Goal: Task Accomplishment & Management: Complete application form

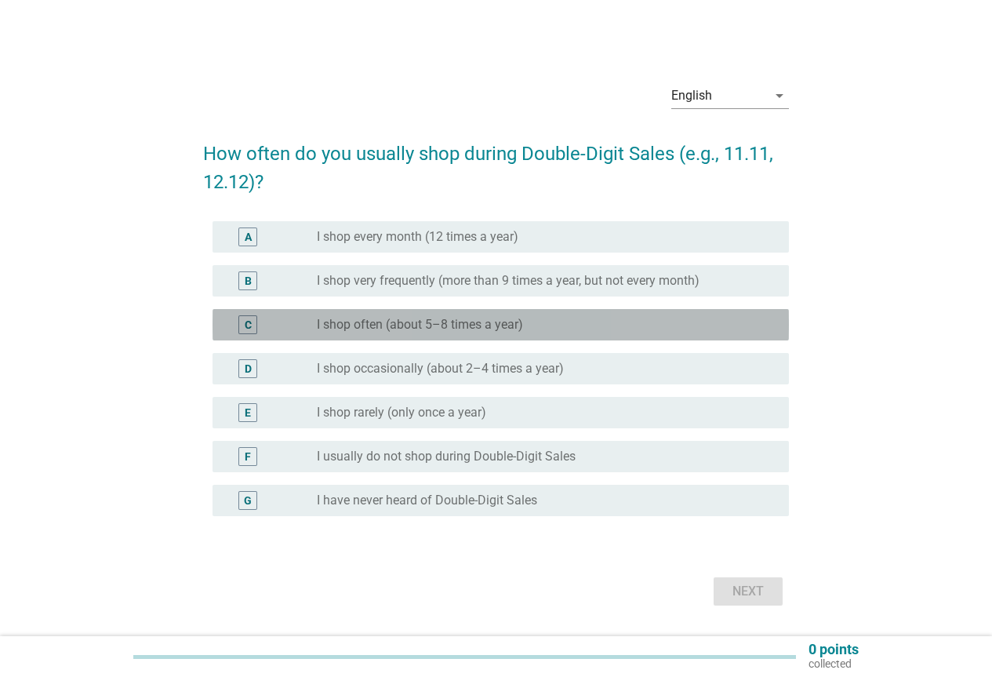
click at [463, 333] on div "radio_button_unchecked I shop often (about 5–8 times a year)" at bounding box center [547, 324] width 460 height 19
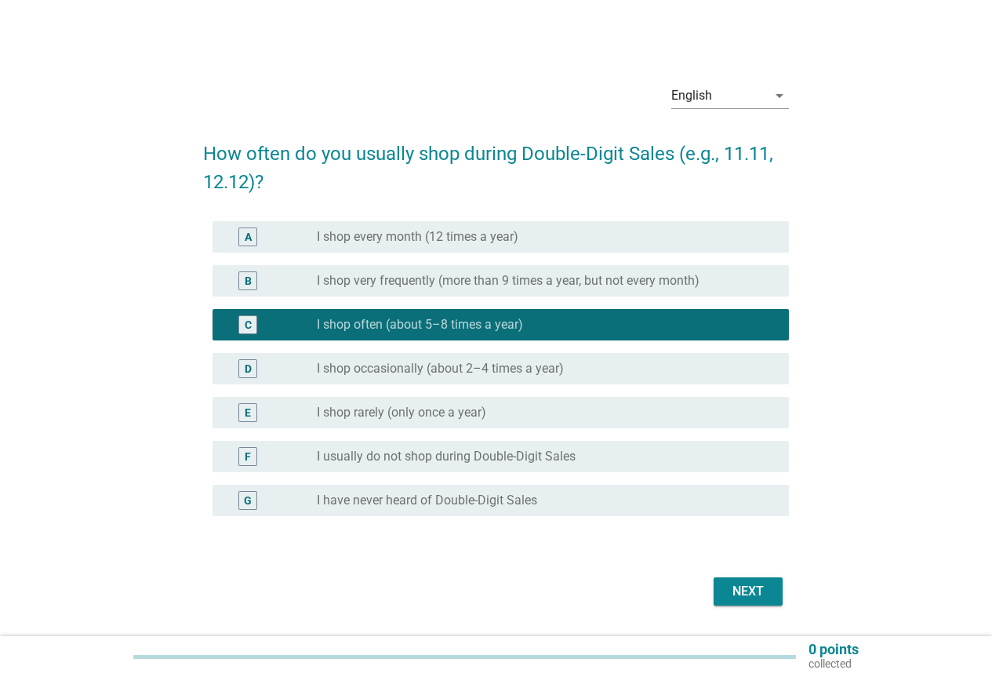
click at [750, 597] on div "Next" at bounding box center [748, 591] width 44 height 19
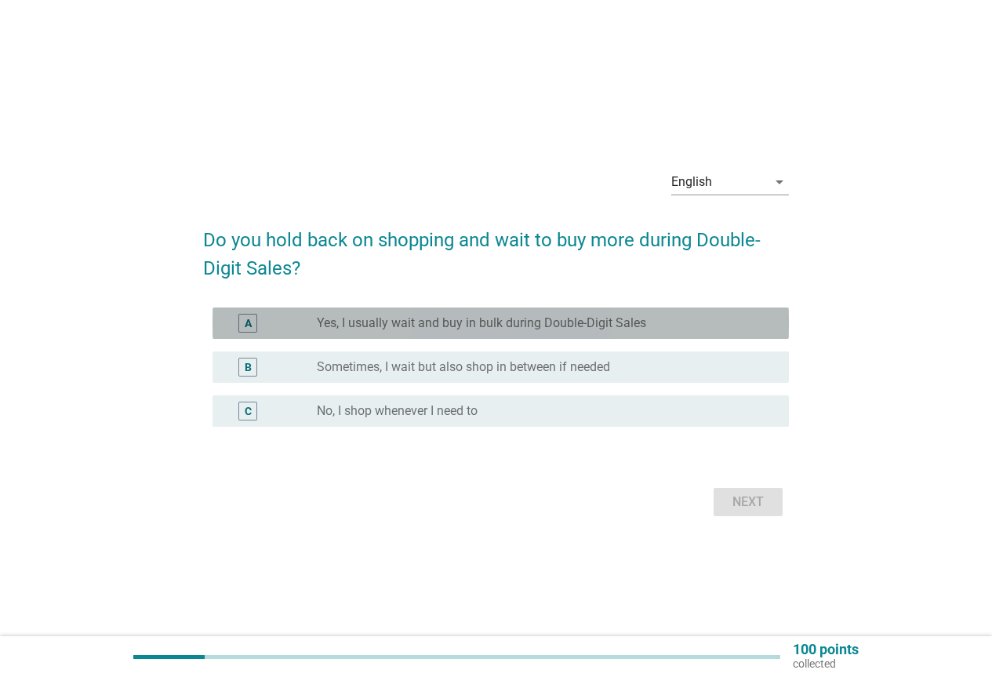
click at [533, 312] on div "A radio_button_unchecked Yes, I usually wait and buy in bulk during Double-Digi…" at bounding box center [501, 322] width 576 height 31
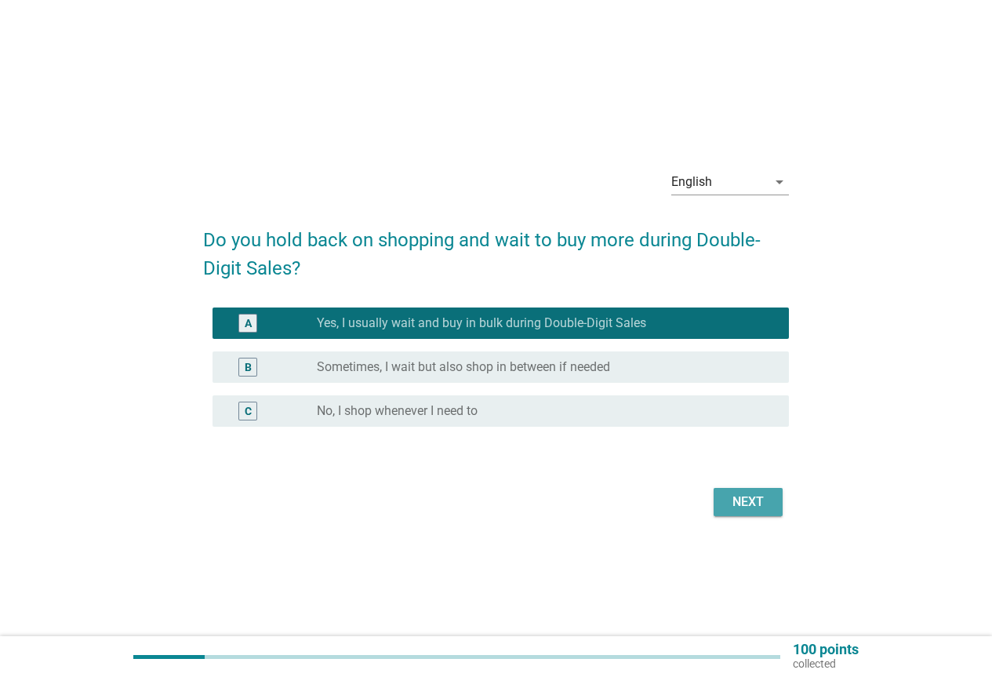
click at [766, 507] on div "Next" at bounding box center [748, 501] width 44 height 19
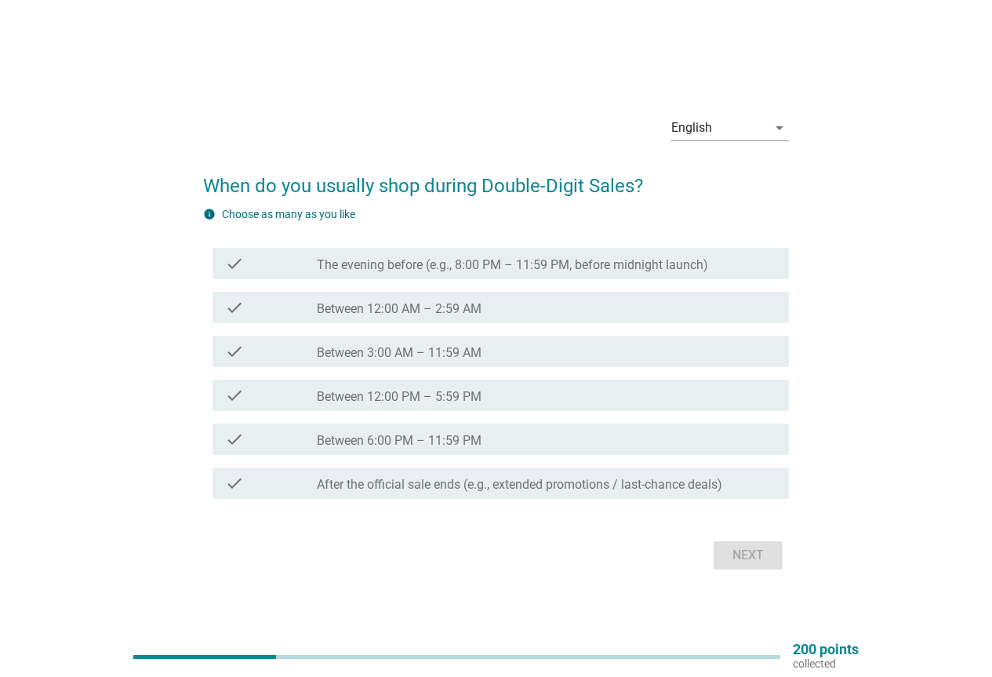
click at [442, 355] on label "Between 3:00 AM – 11:59 AM" at bounding box center [399, 353] width 165 height 16
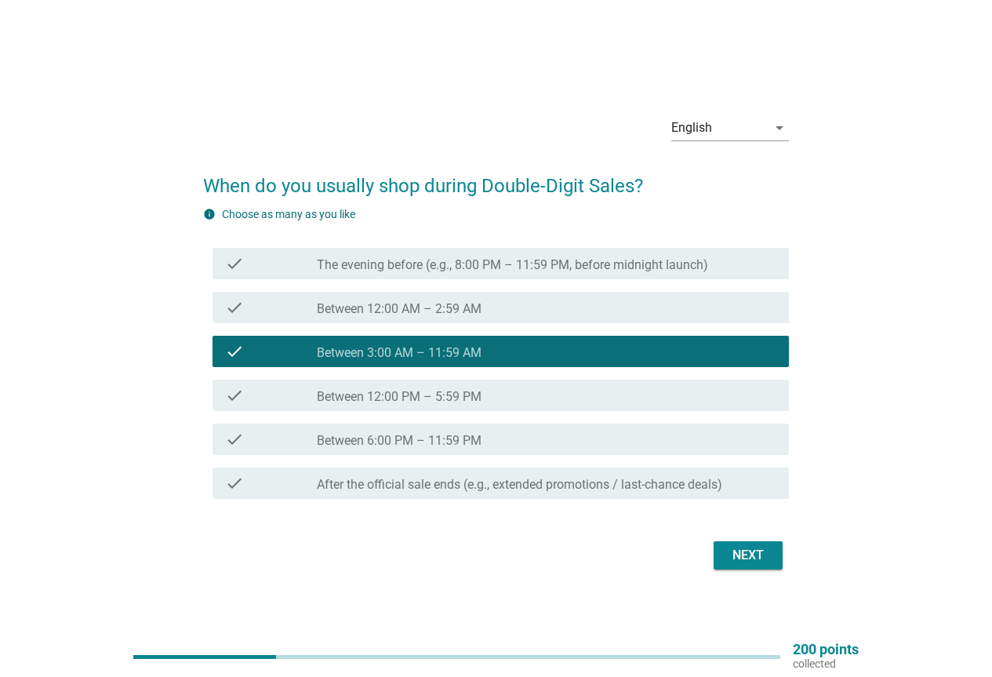
click at [713, 547] on div "Next" at bounding box center [496, 555] width 586 height 38
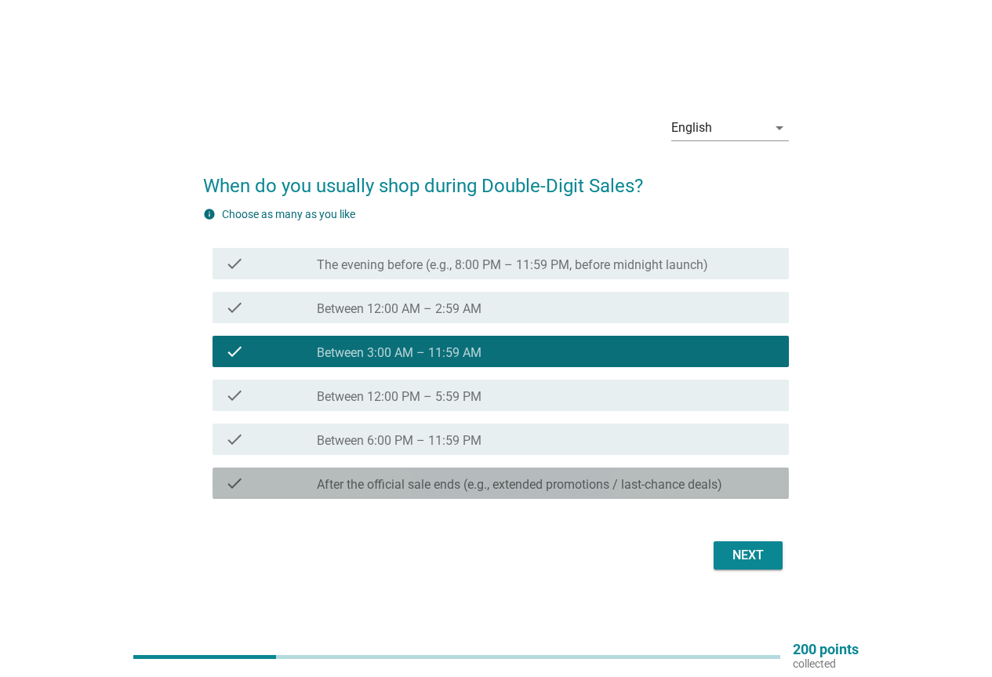
click at [555, 481] on label "After the official sale ends (e.g., extended promotions / last-chance deals)" at bounding box center [519, 485] width 405 height 16
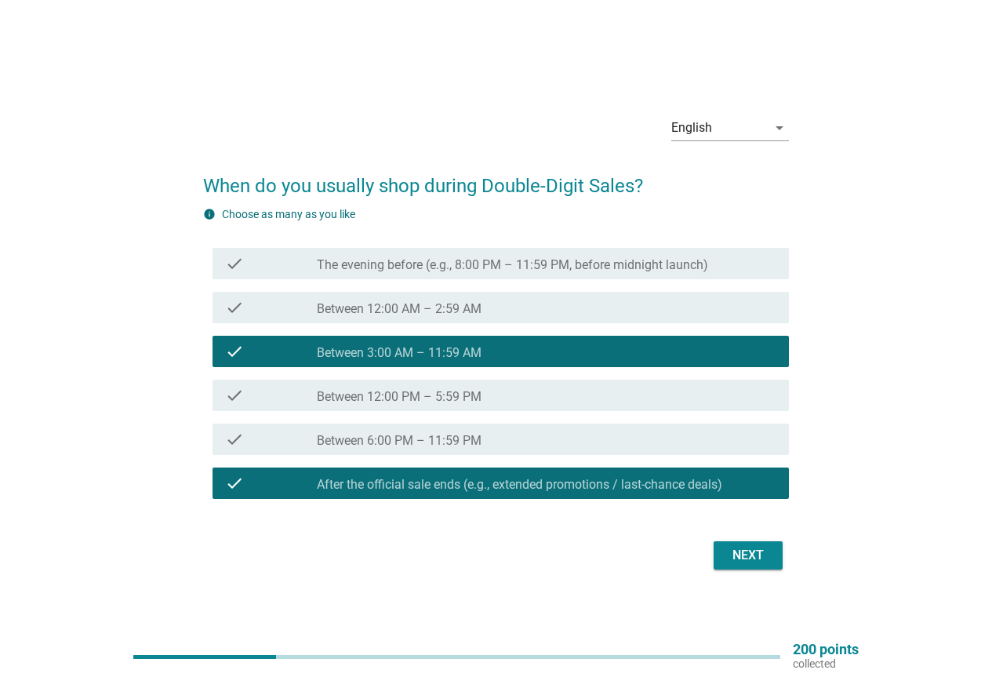
click at [583, 488] on label "After the official sale ends (e.g., extended promotions / last-chance deals)" at bounding box center [519, 485] width 405 height 16
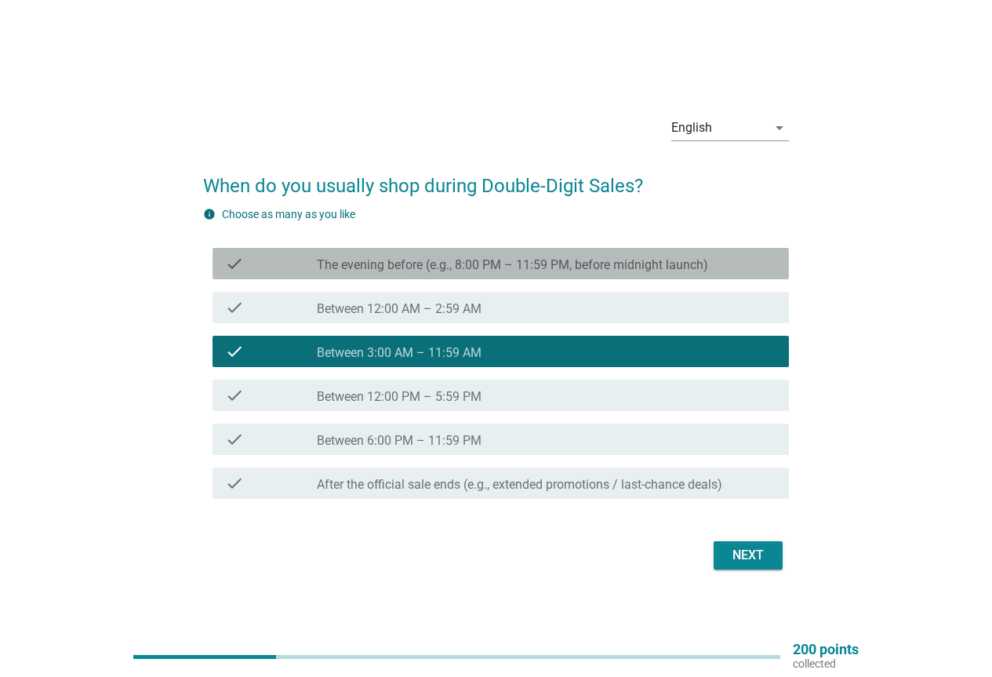
click at [513, 268] on label "The evening before (e.g., 8:00 PM – 11:59 PM, before midnight launch)" at bounding box center [512, 265] width 391 height 16
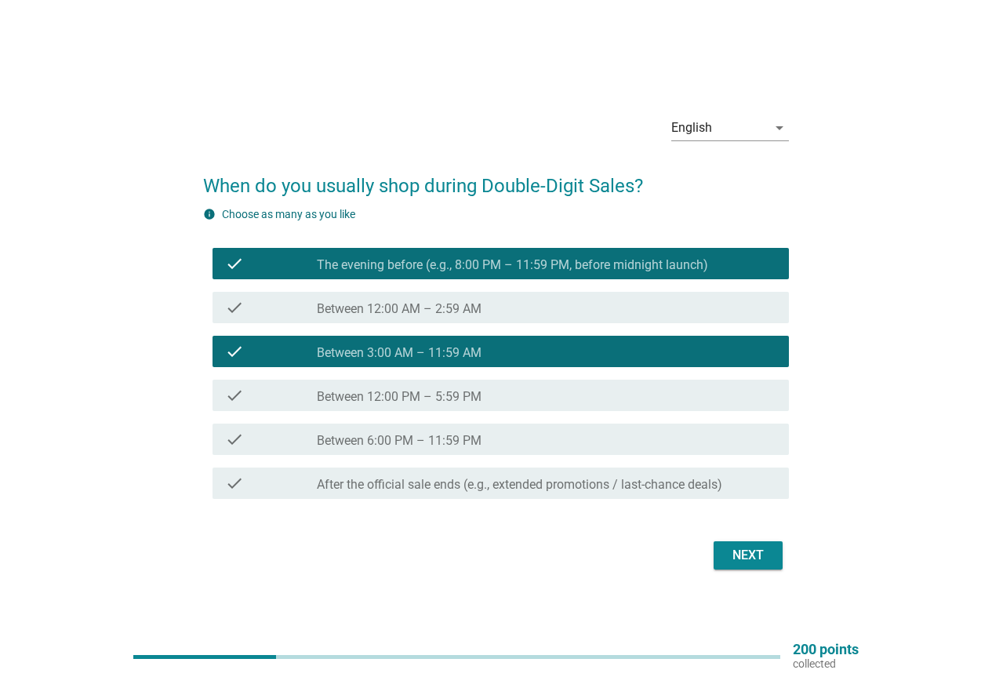
click at [461, 310] on label "Between 12:00 AM – 2:59 AM" at bounding box center [399, 309] width 165 height 16
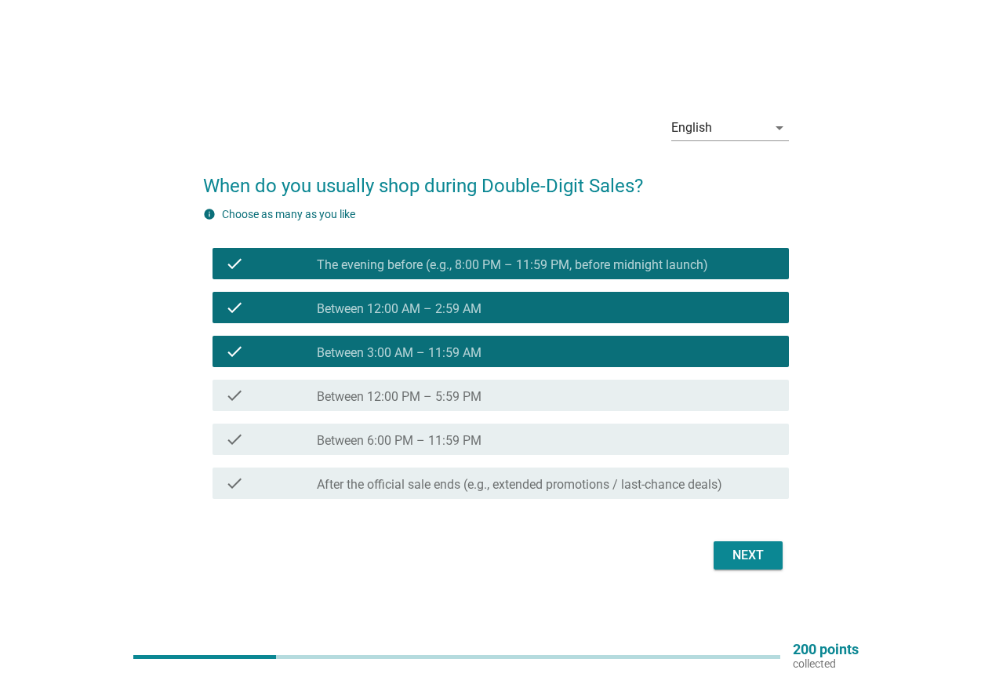
click at [737, 556] on div "Next" at bounding box center [748, 555] width 44 height 19
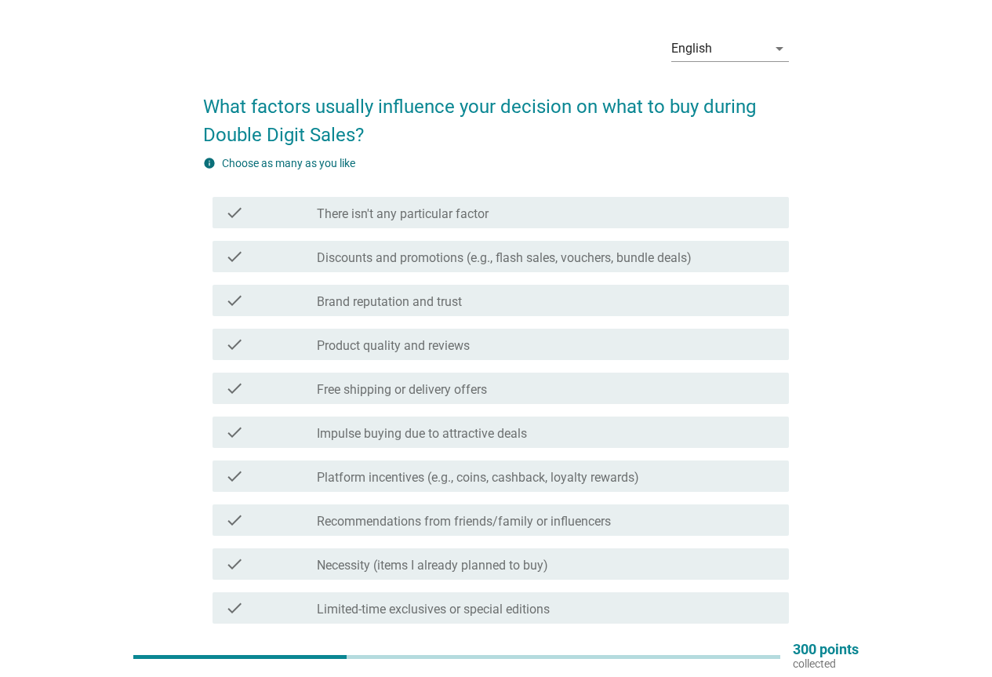
scroll to position [78, 0]
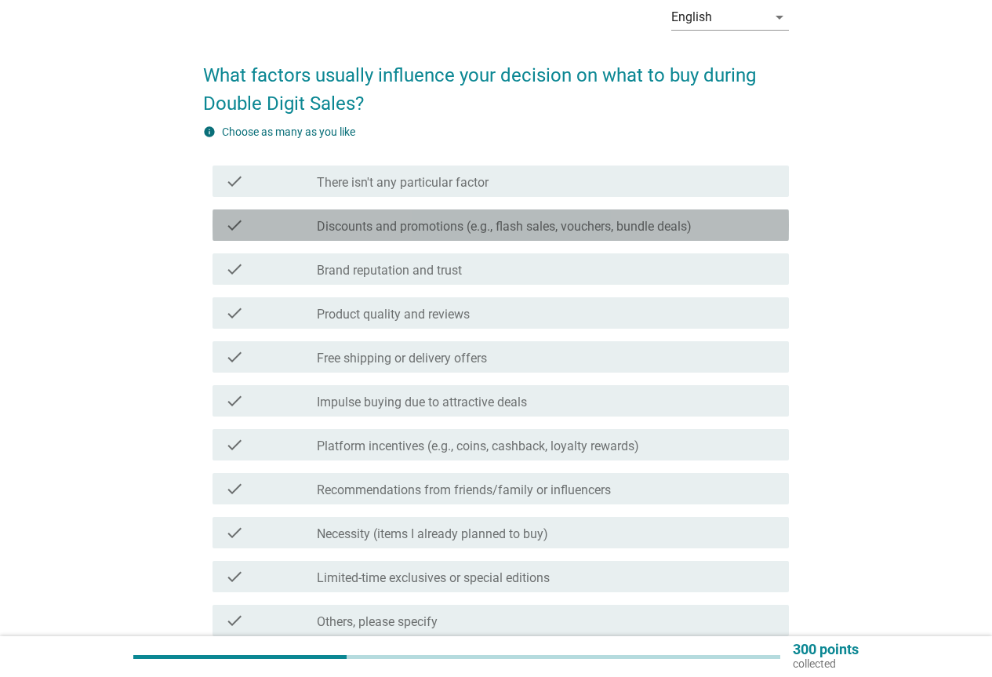
click at [537, 219] on label "Discounts and promotions (e.g., flash sales, vouchers, bundle deals)" at bounding box center [504, 227] width 375 height 16
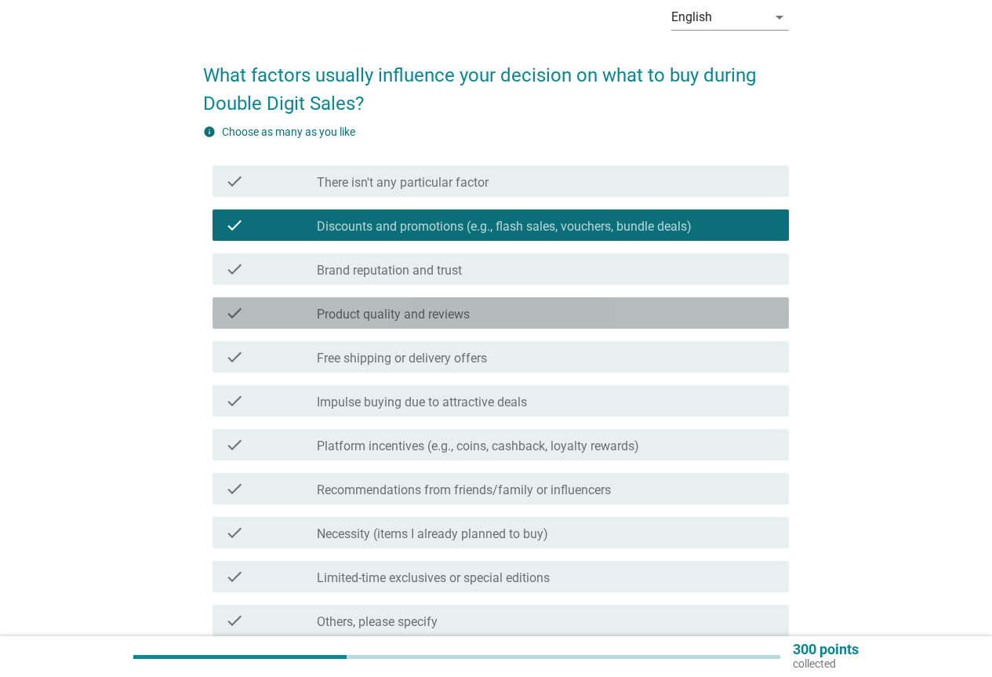
click at [499, 307] on div "check_box_outline_blank Product quality and reviews" at bounding box center [547, 312] width 460 height 19
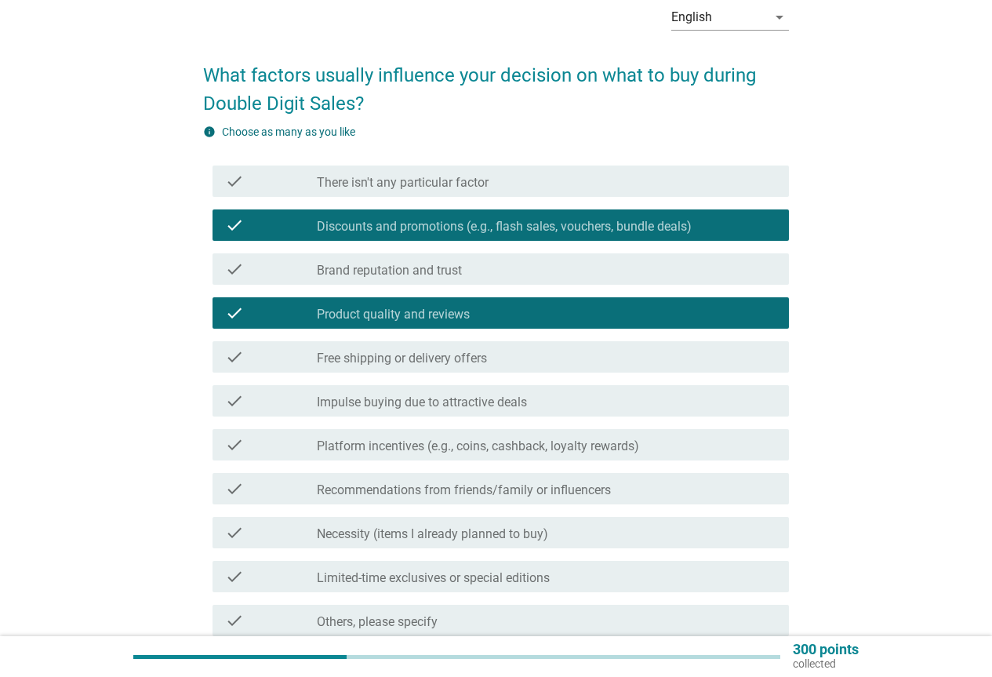
click at [499, 350] on div "check_box_outline_blank Free shipping or delivery offers" at bounding box center [547, 356] width 460 height 19
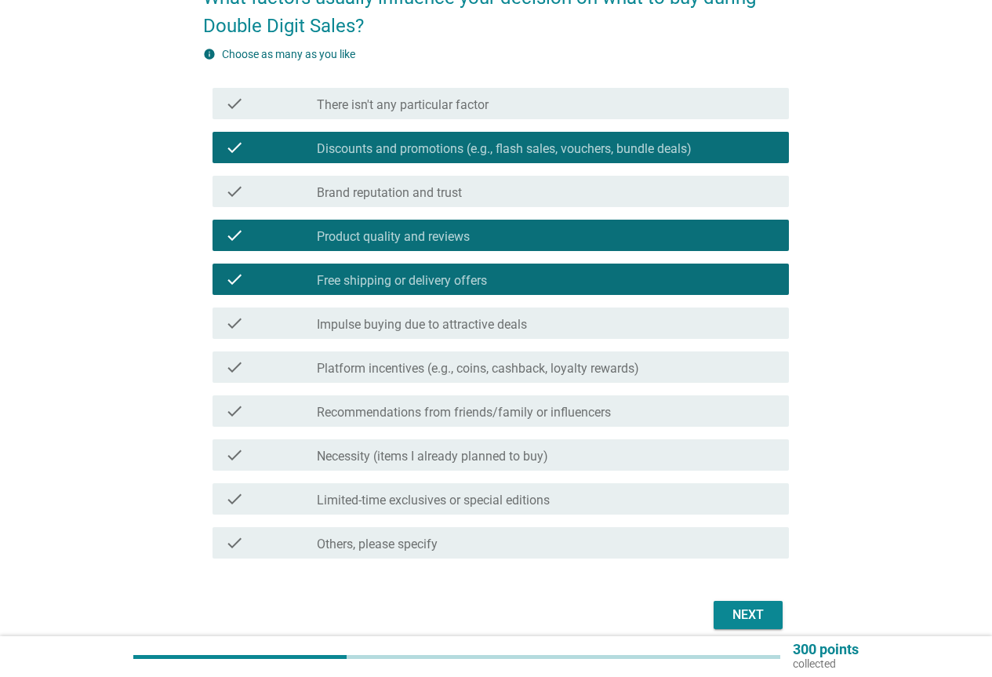
scroll to position [157, 0]
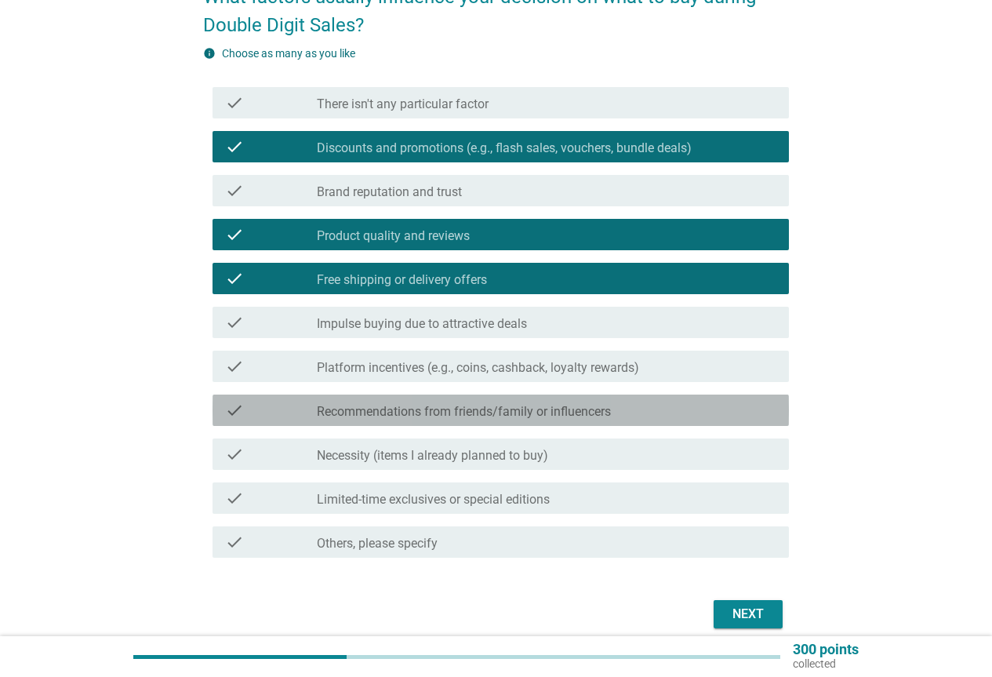
click at [456, 412] on label "Recommendations from friends/family or influencers" at bounding box center [464, 412] width 294 height 16
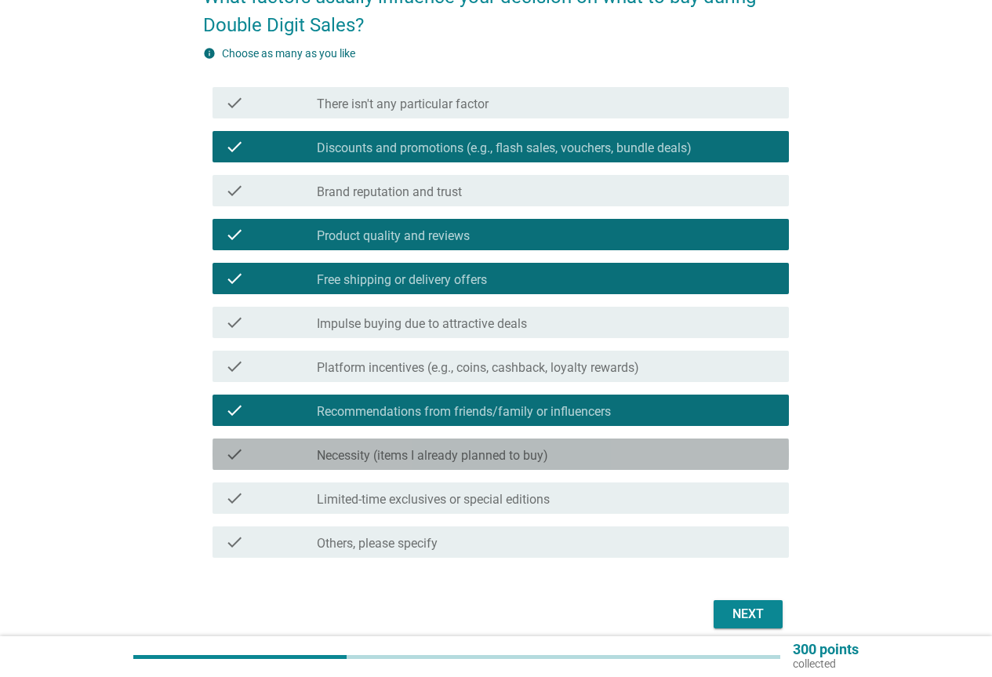
click at [463, 460] on label "Necessity (items I already planned to buy)" at bounding box center [432, 456] width 231 height 16
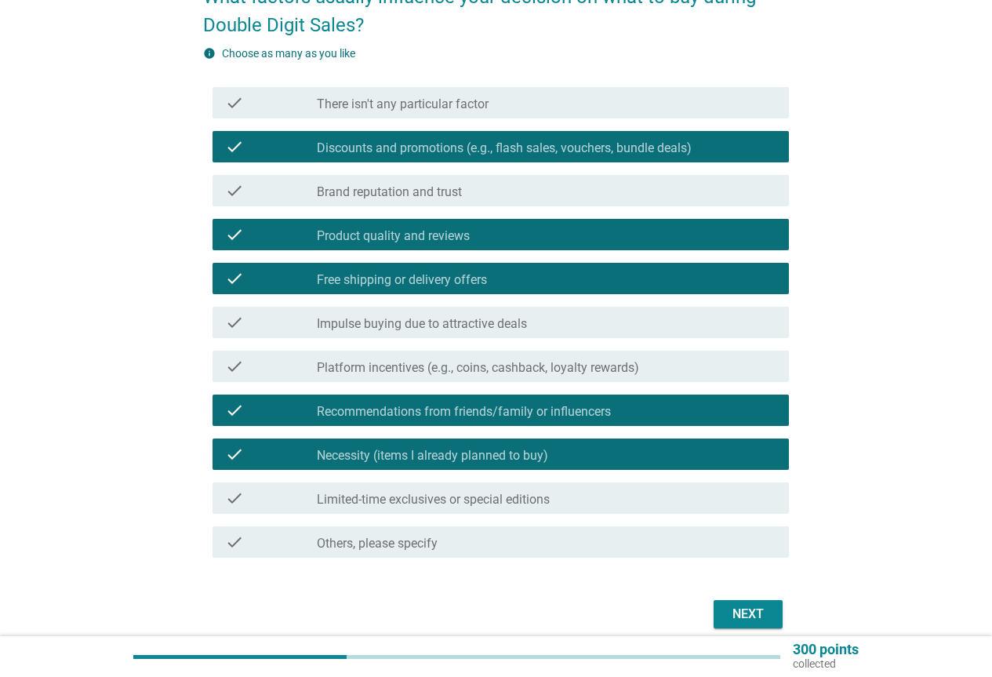
click at [728, 612] on div "Next" at bounding box center [748, 614] width 44 height 19
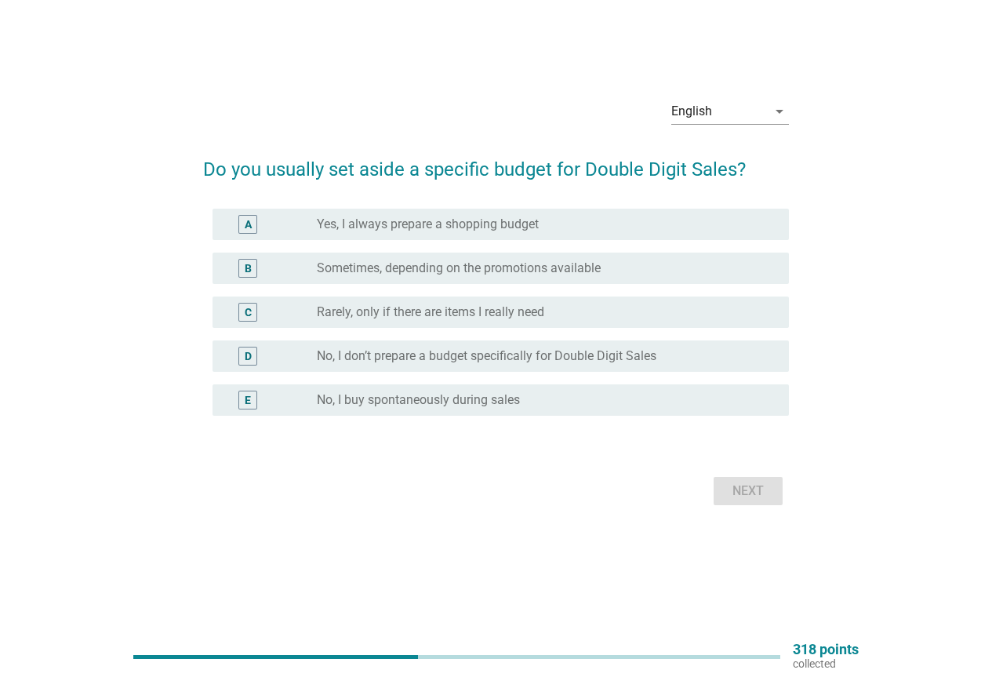
scroll to position [0, 0]
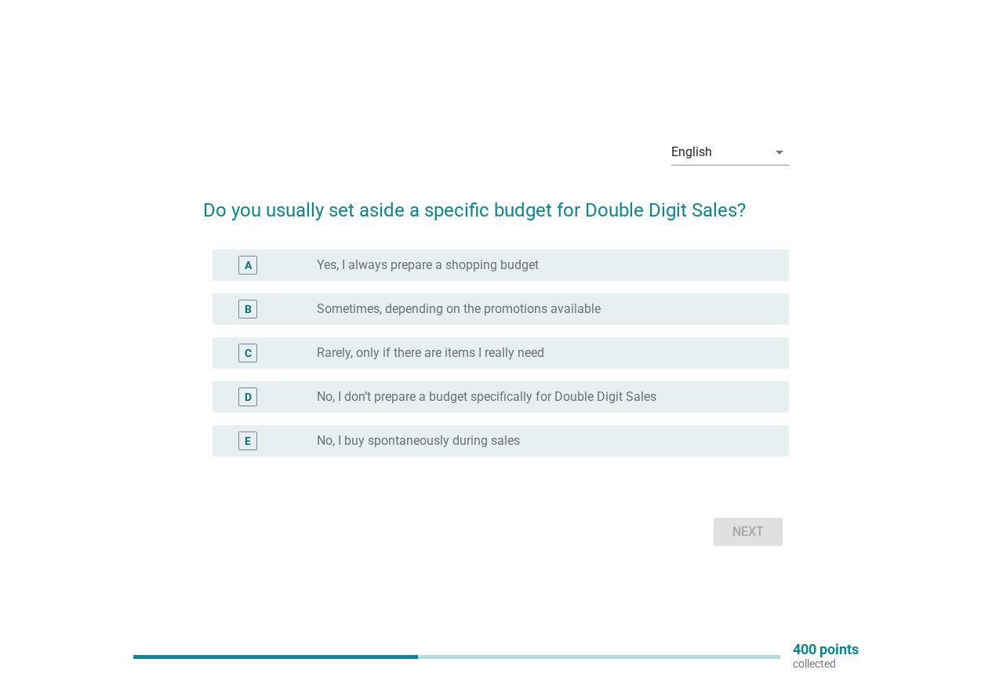
click at [543, 308] on label "Sometimes, depending on the promotions available" at bounding box center [459, 309] width 284 height 16
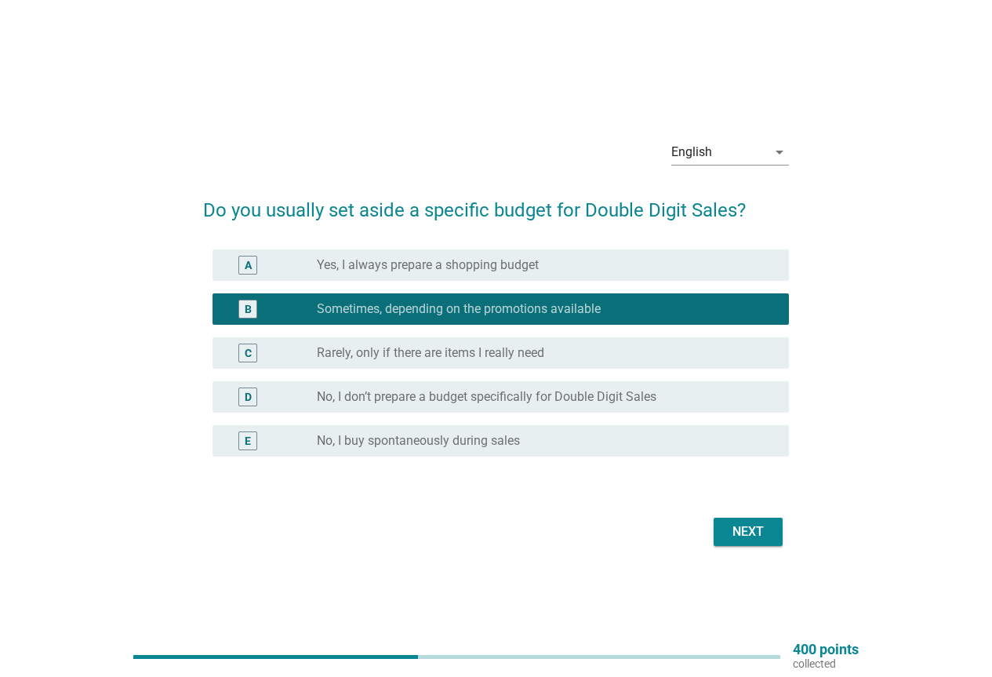
click at [760, 543] on button "Next" at bounding box center [748, 532] width 69 height 28
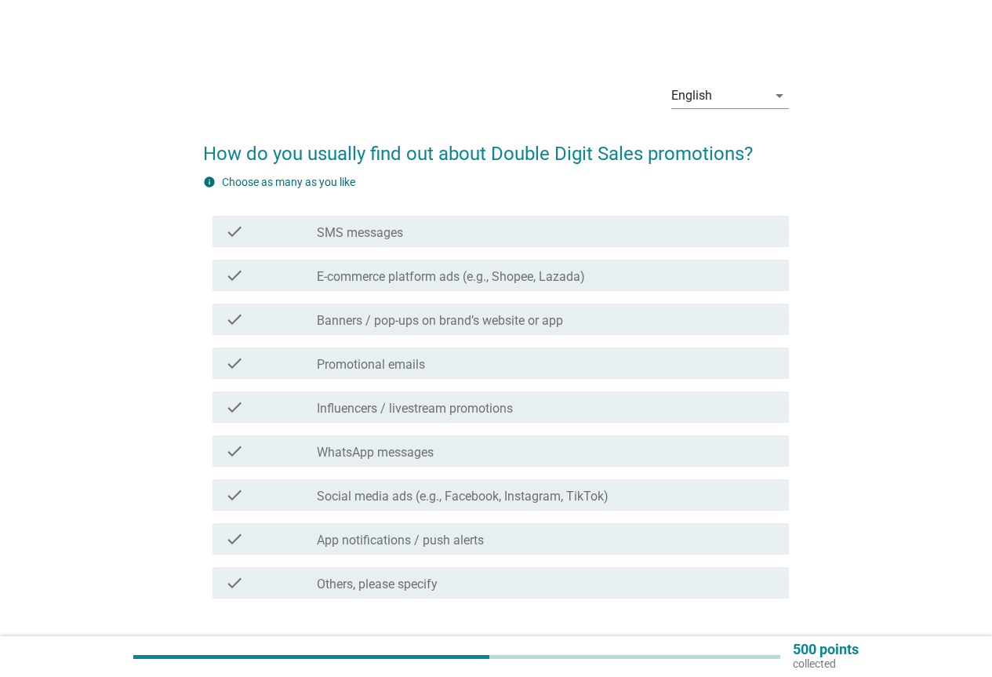
click at [530, 278] on label "E-commerce platform ads (e.g., Shopee, Lazada)" at bounding box center [451, 277] width 268 height 16
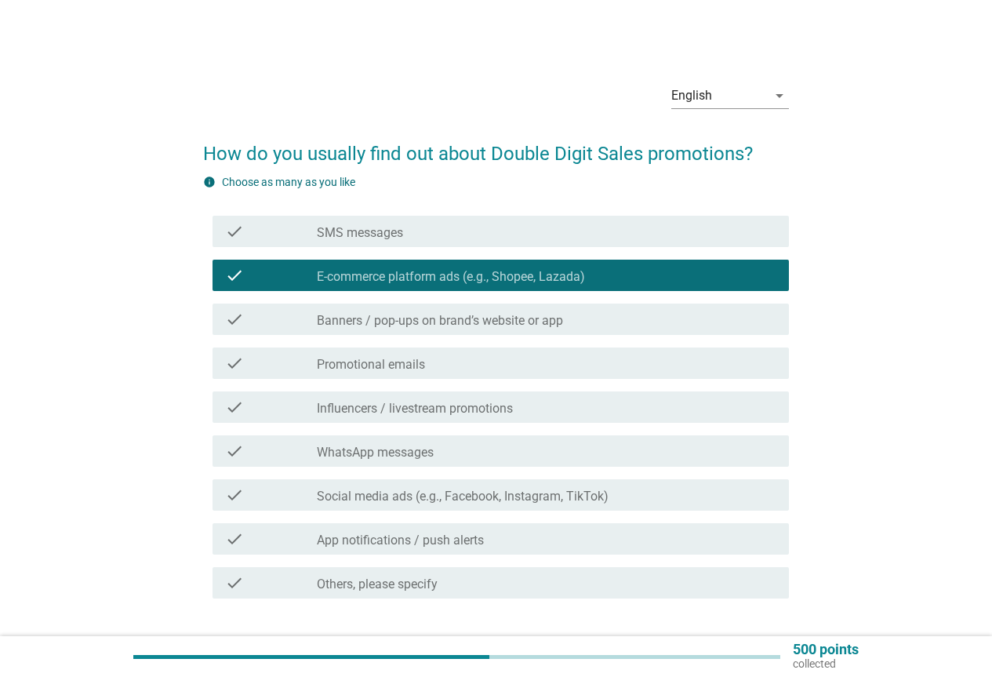
click at [511, 496] on label "Social media ads (e.g., Facebook, Instagram, TikTok)" at bounding box center [463, 497] width 292 height 16
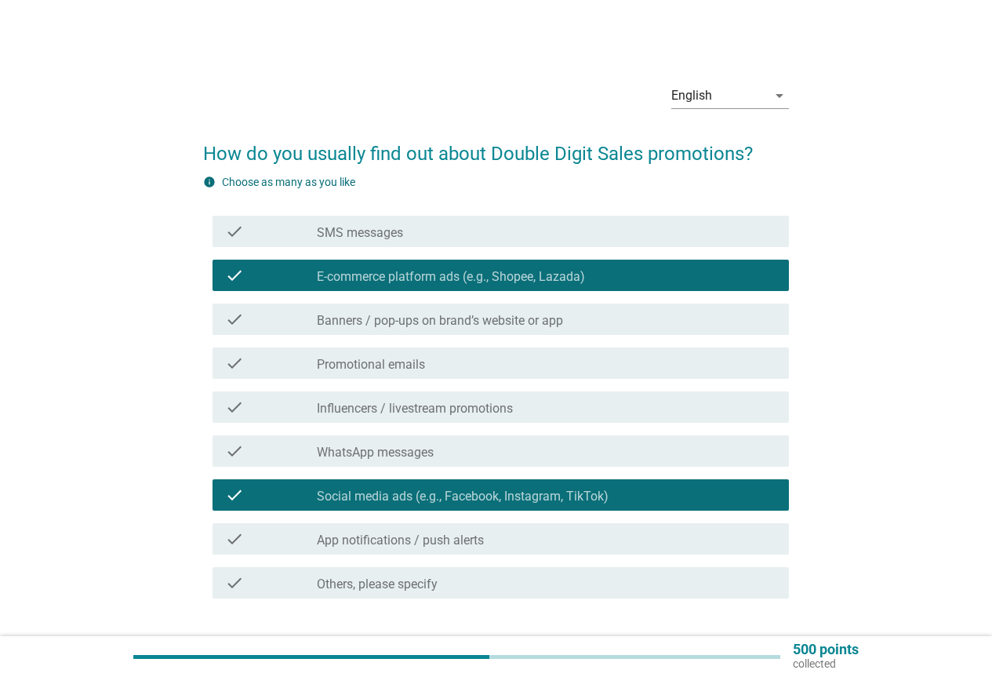
click at [511, 496] on label "Social media ads (e.g., Facebook, Instagram, TikTok)" at bounding box center [463, 497] width 292 height 16
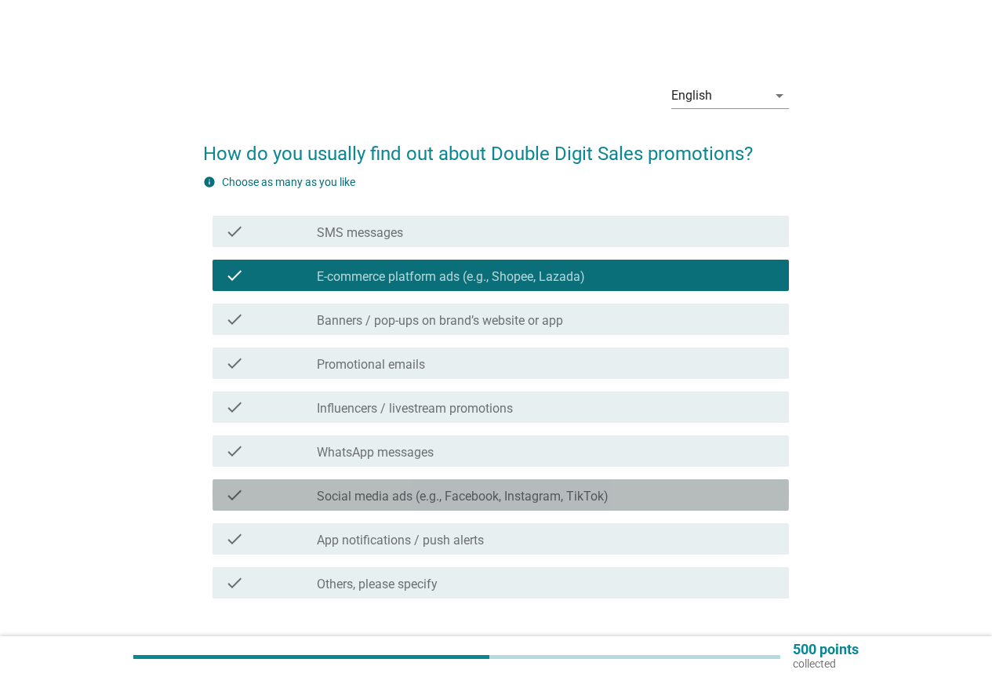
click at [423, 490] on label "Social media ads (e.g., Facebook, Instagram, TikTok)" at bounding box center [463, 497] width 292 height 16
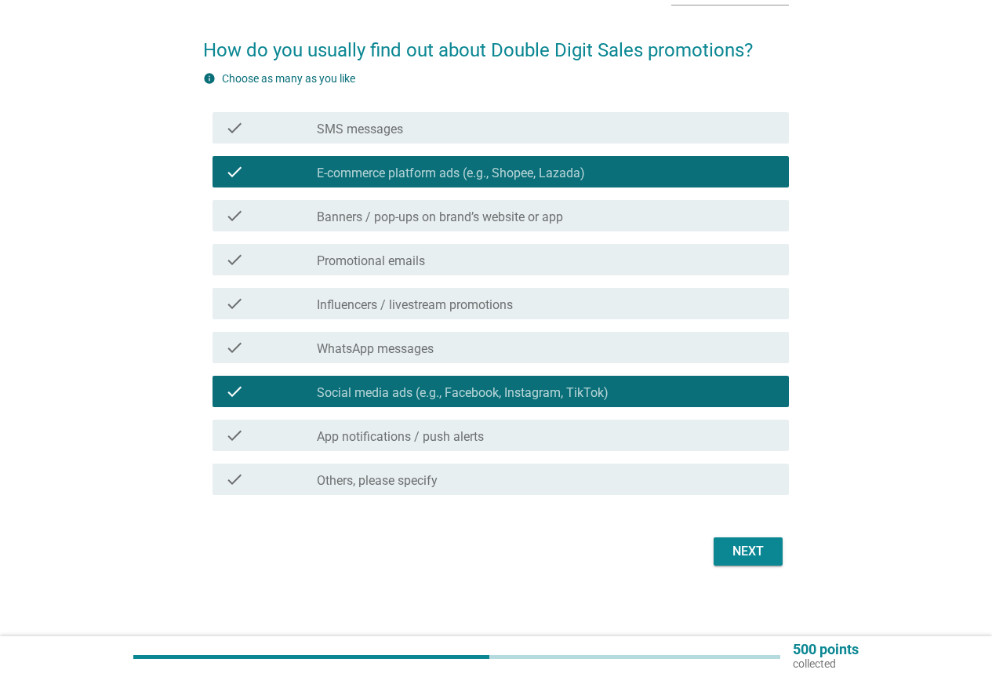
scroll to position [108, 0]
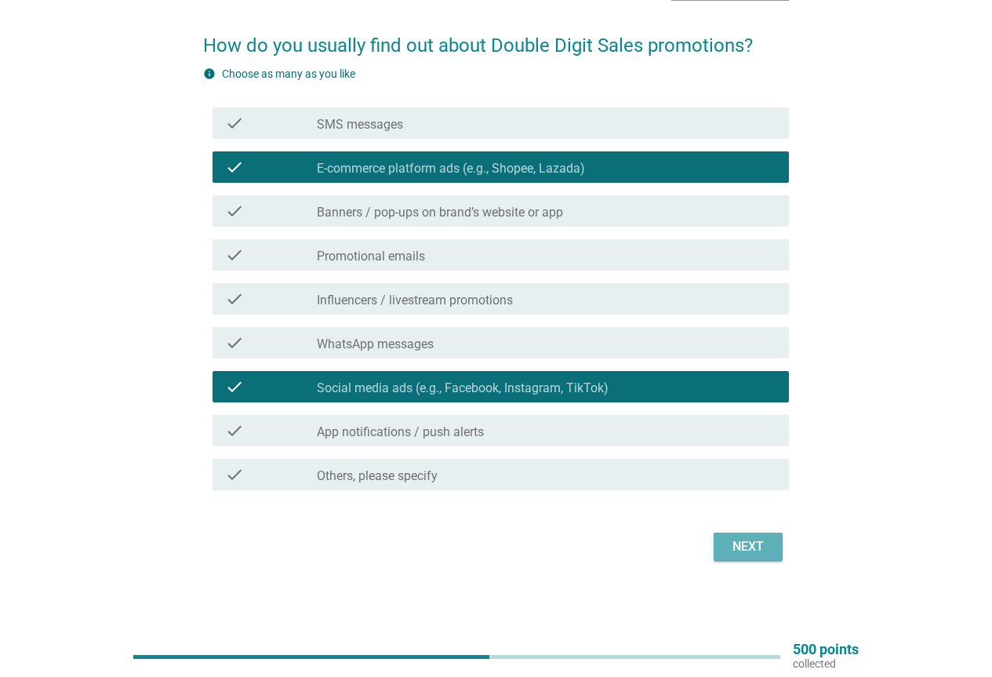
click at [752, 549] on div "Next" at bounding box center [748, 546] width 44 height 19
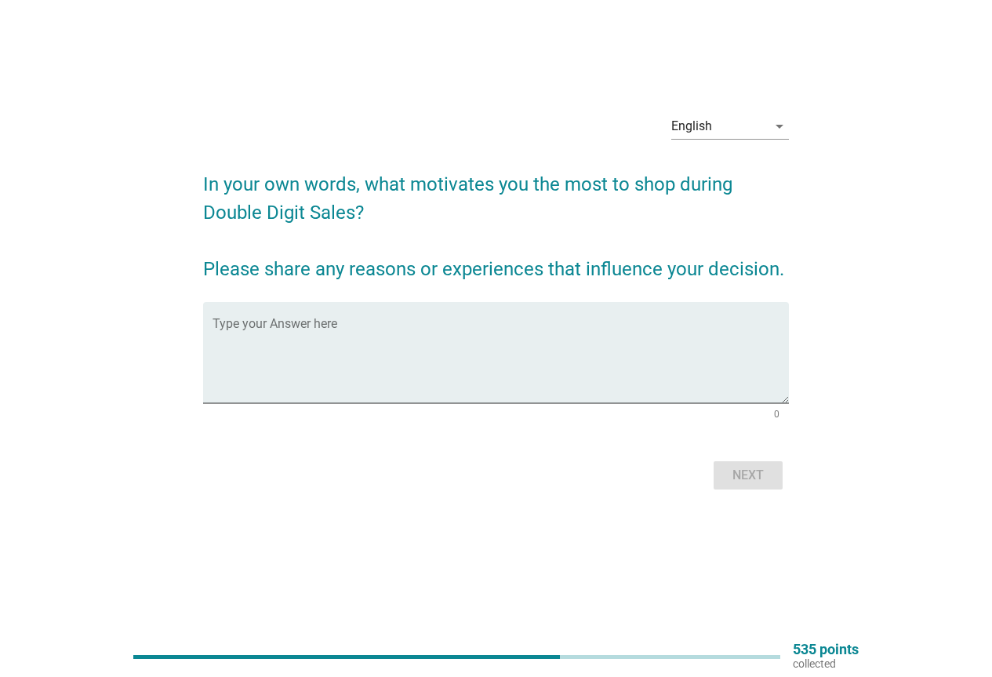
scroll to position [0, 0]
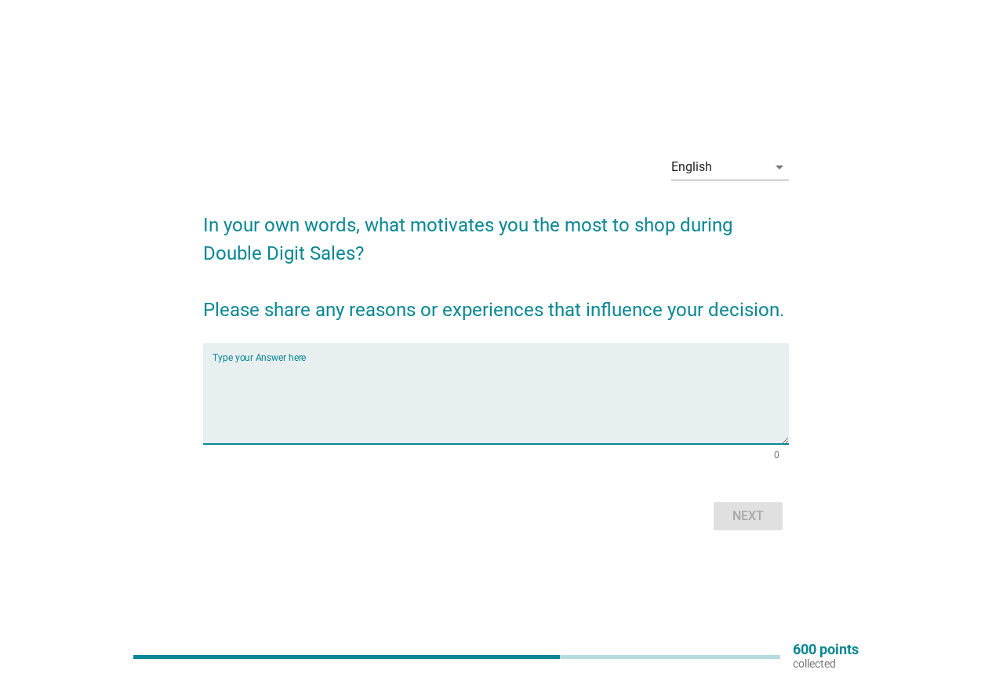
click at [529, 387] on textarea "Type your Answer here" at bounding box center [501, 403] width 576 height 82
type textarea "free shipping and flash sale"
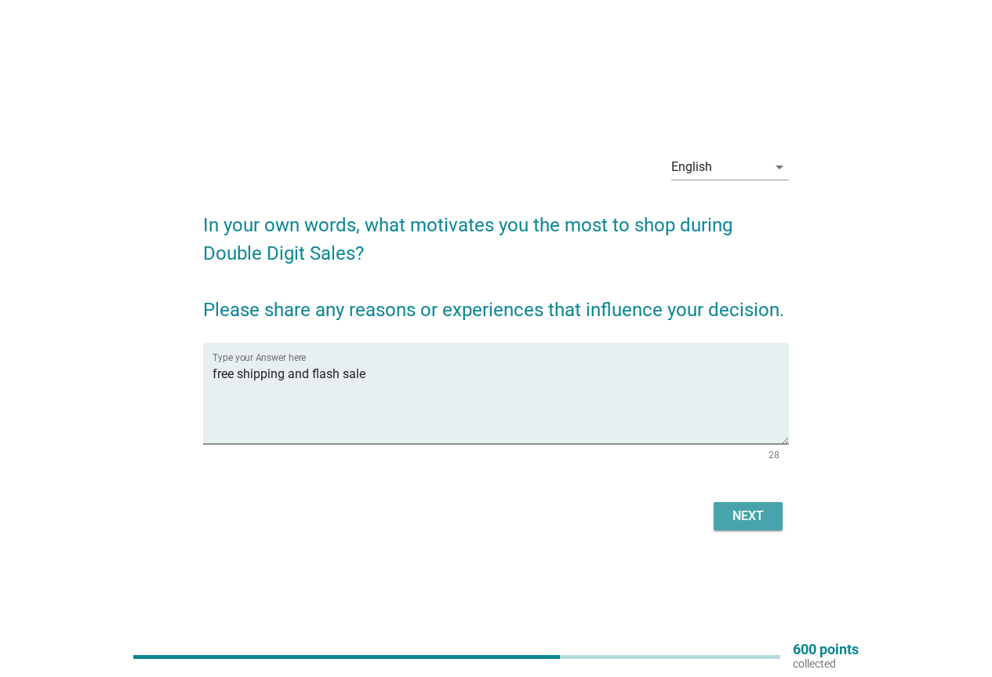
click at [768, 511] on div "Next" at bounding box center [748, 516] width 44 height 19
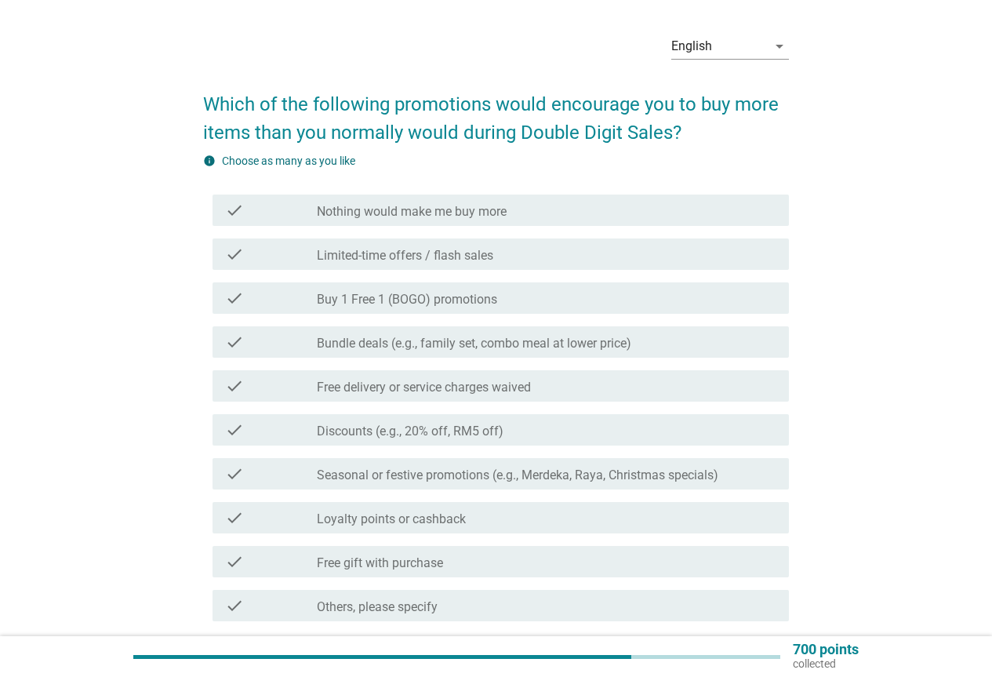
scroll to position [78, 0]
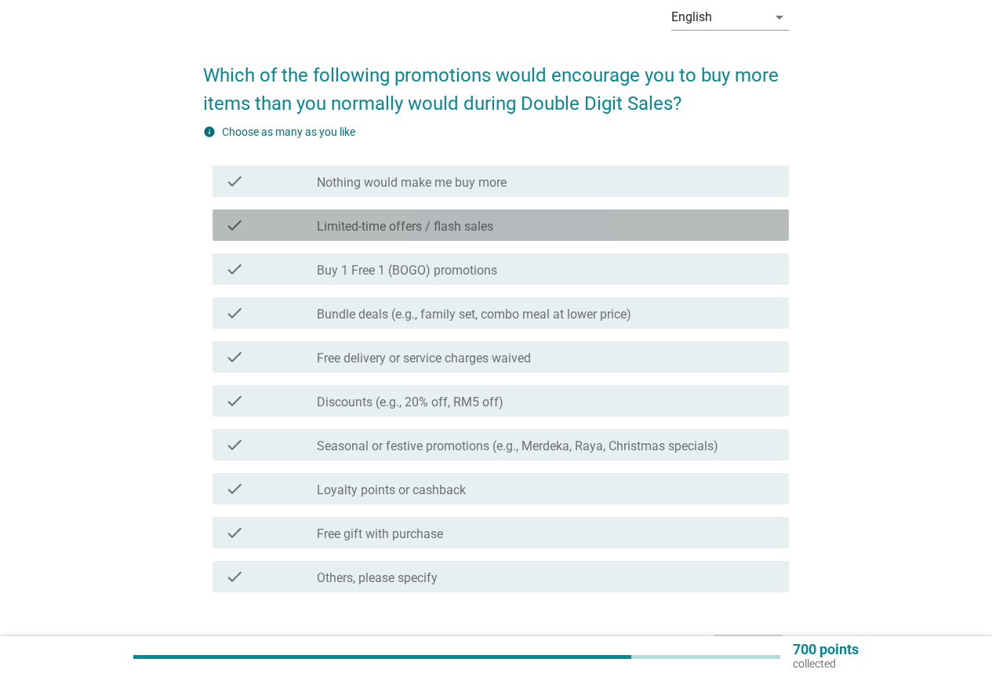
click at [487, 238] on div "check check_box_outline_blank Limited-time offers / flash sales" at bounding box center [501, 224] width 576 height 31
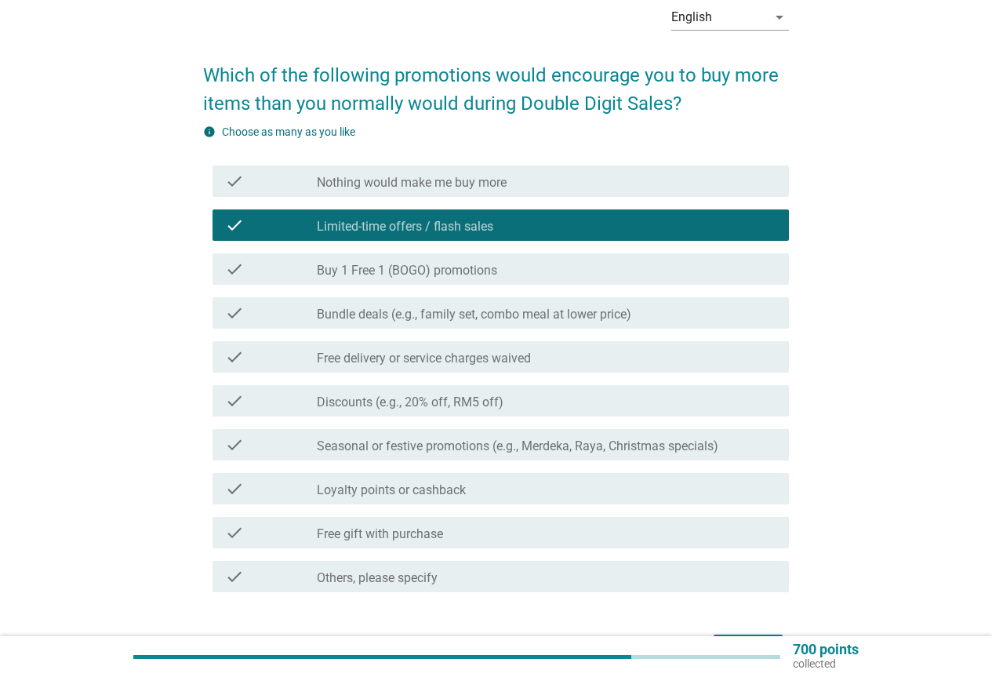
click at [480, 257] on div "check check_box_outline_blank Buy 1 Free 1 (BOGO) promotions" at bounding box center [501, 268] width 576 height 31
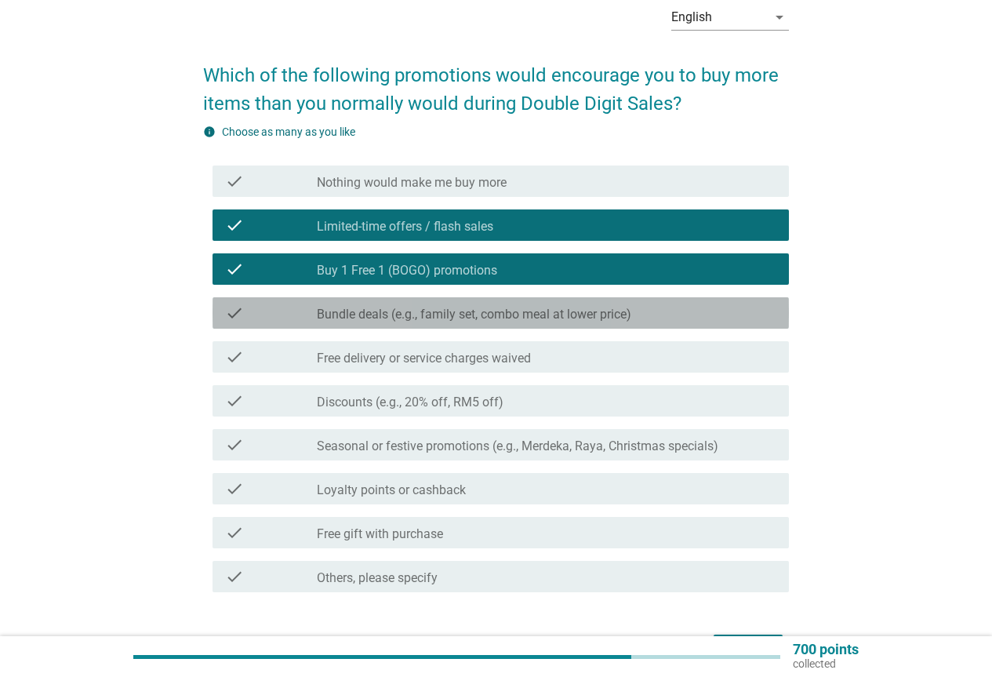
click at [471, 306] on div "check_box_outline_blank Bundle deals (e.g., family set, combo meal at lower pri…" at bounding box center [547, 312] width 460 height 19
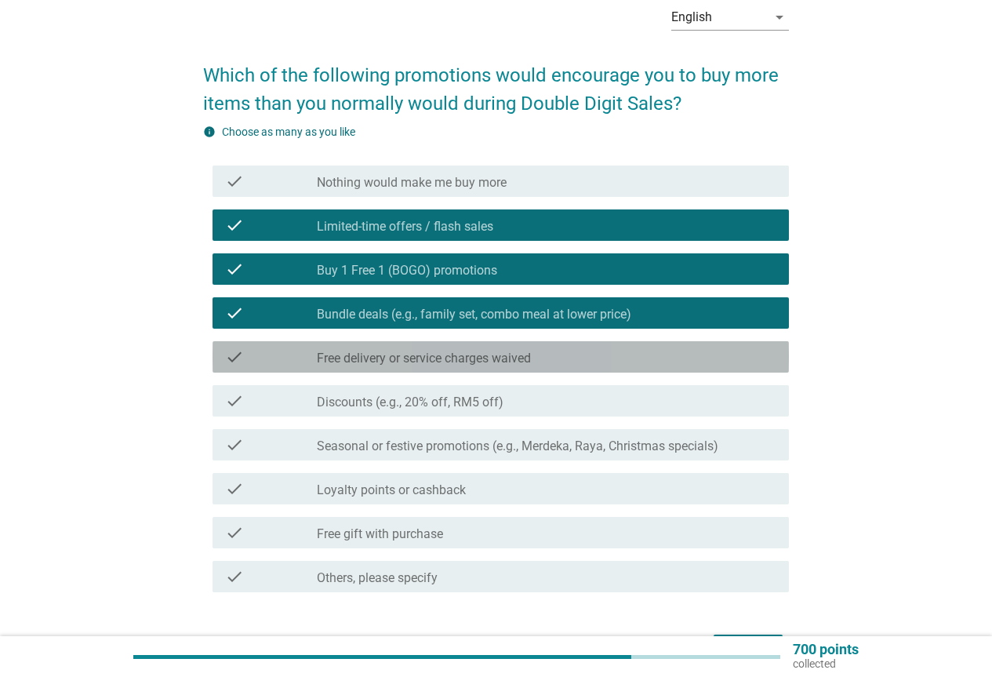
click at [467, 351] on label "Free delivery or service charges waived" at bounding box center [424, 359] width 214 height 16
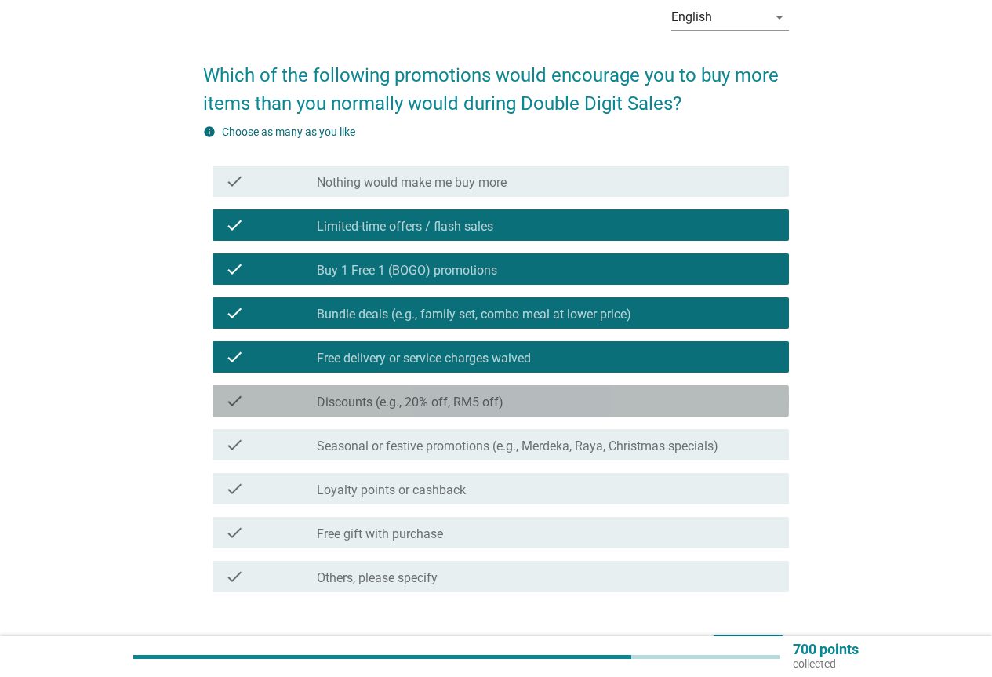
click at [465, 402] on label "Discounts (e.g., 20% off, RM5 off)" at bounding box center [410, 402] width 187 height 16
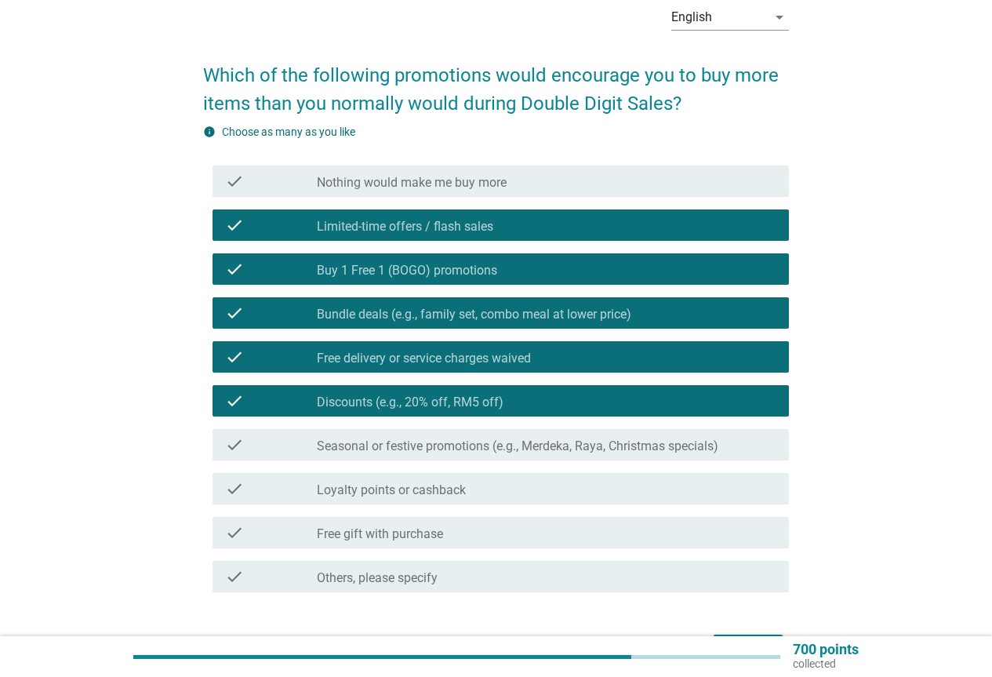
drag, startPoint x: 460, startPoint y: 401, endPoint x: 452, endPoint y: 398, distance: 8.4
click at [457, 400] on label "Discounts (e.g., 20% off, RM5 off)" at bounding box center [410, 402] width 187 height 16
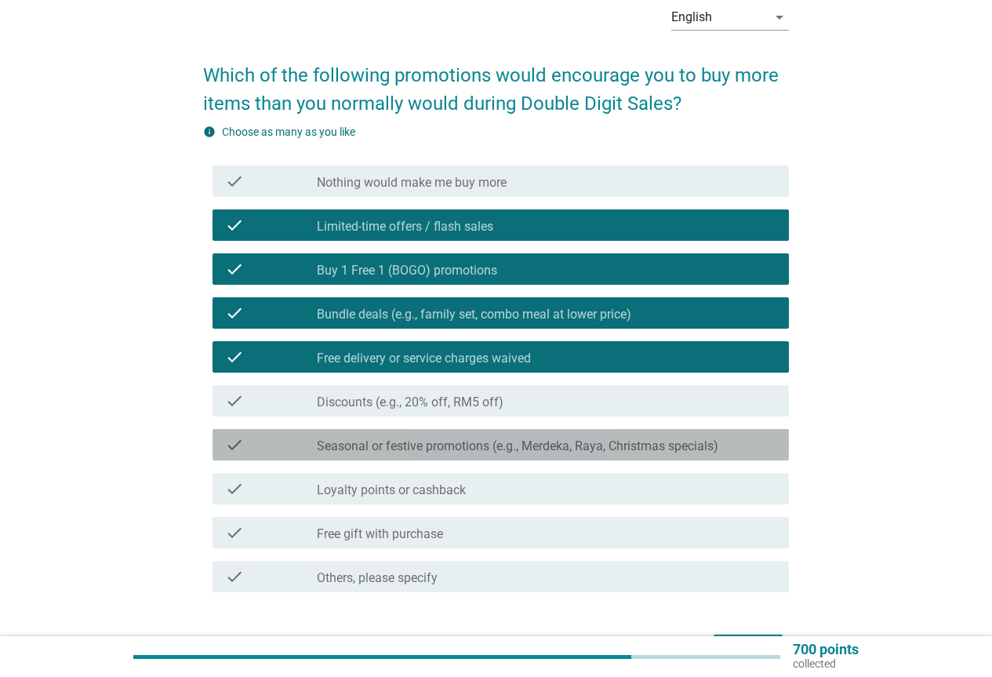
click at [449, 434] on div "check check_box_outline_blank Seasonal or festive promotions (e.g., Merdeka, Ra…" at bounding box center [501, 444] width 576 height 31
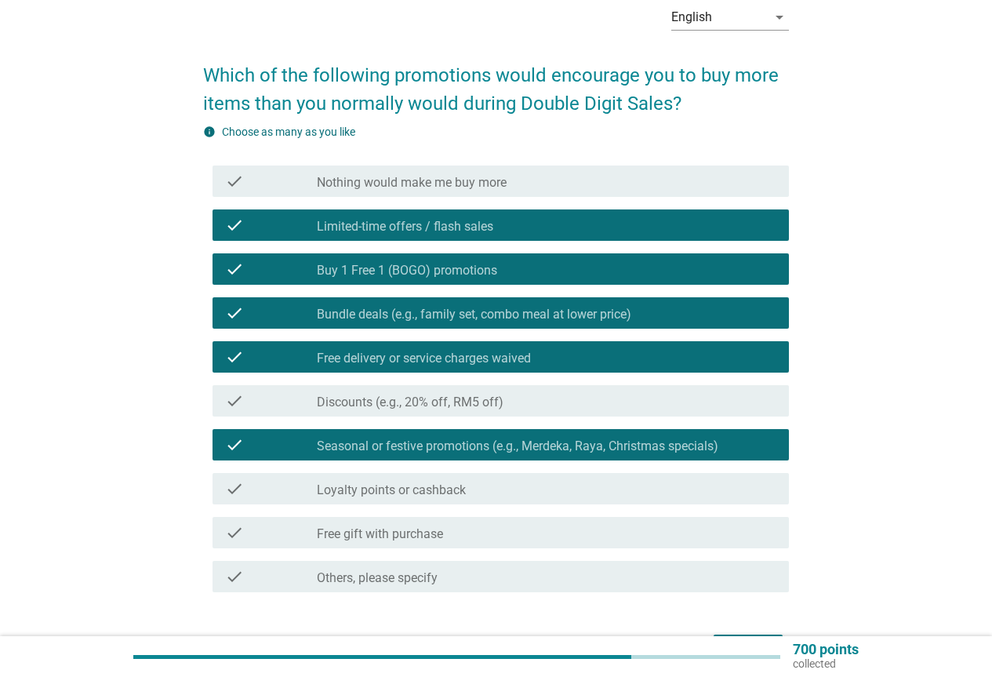
scroll to position [157, 0]
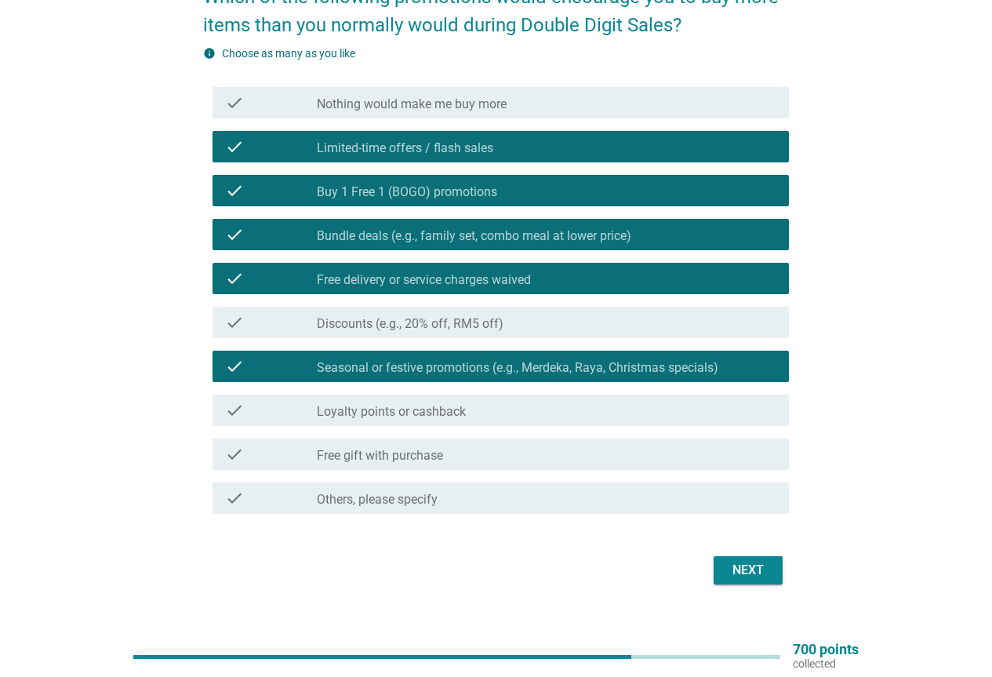
click at [737, 572] on div "Next" at bounding box center [748, 570] width 44 height 19
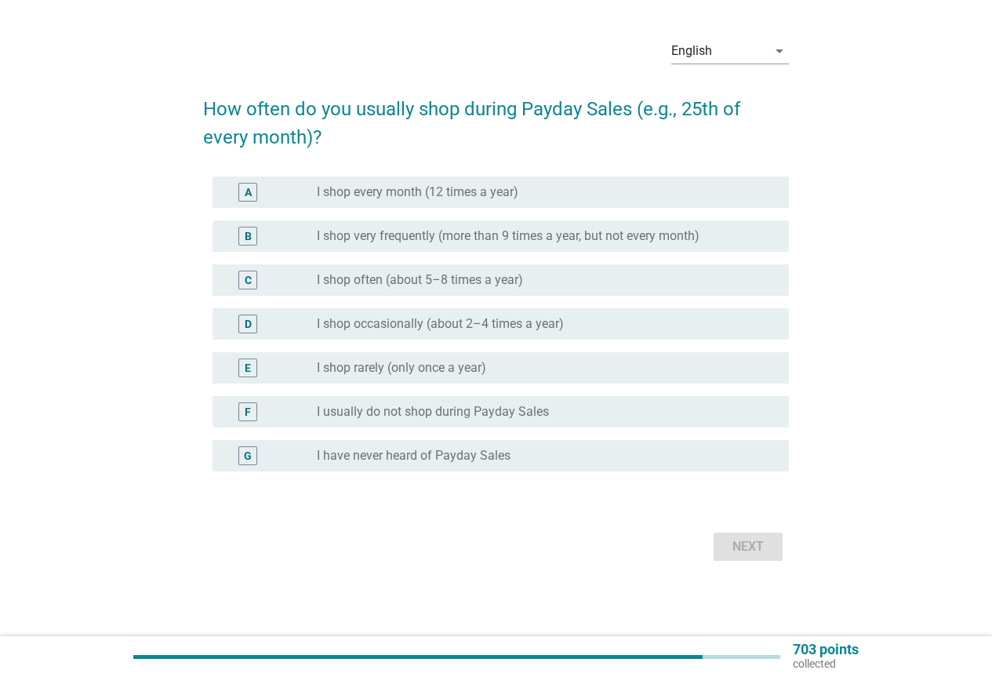
scroll to position [0, 0]
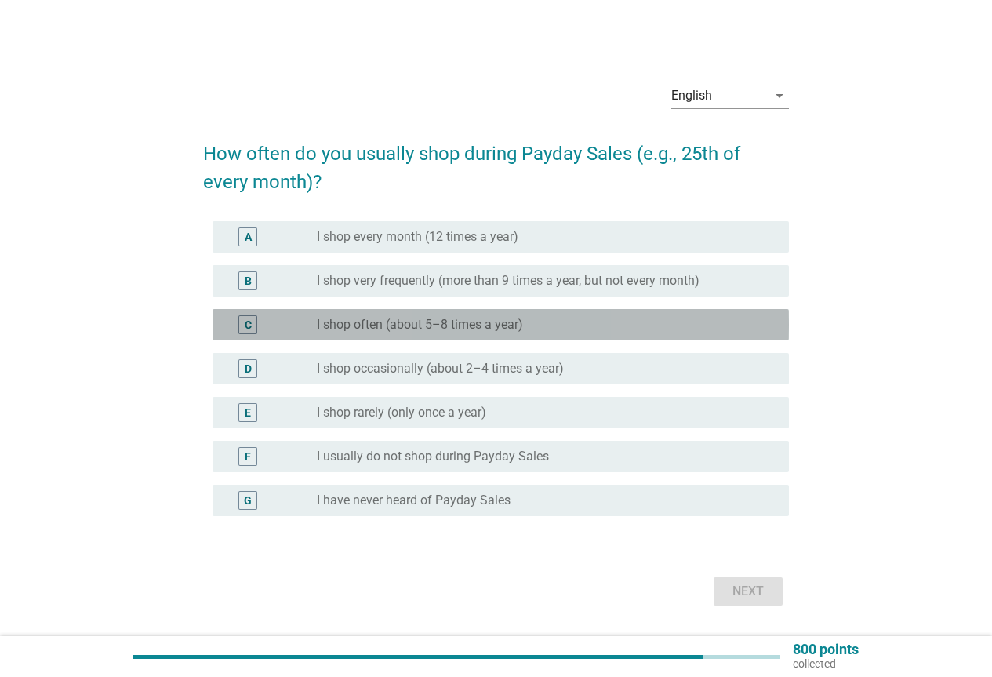
click at [514, 324] on label "I shop often (about 5–8 times a year)" at bounding box center [420, 325] width 206 height 16
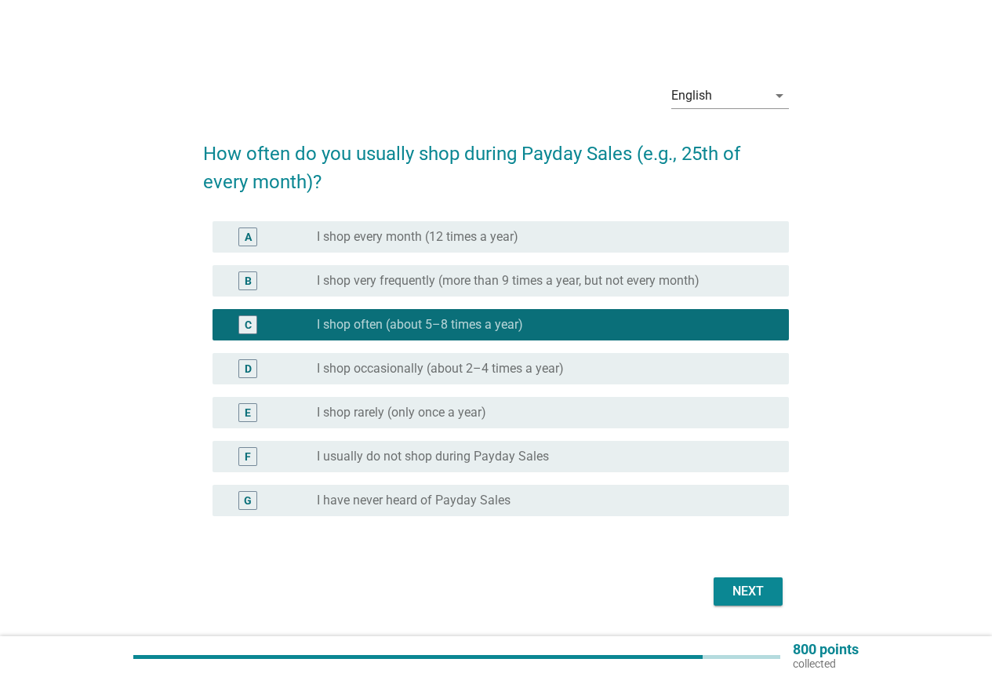
click at [765, 590] on div "Next" at bounding box center [748, 591] width 44 height 19
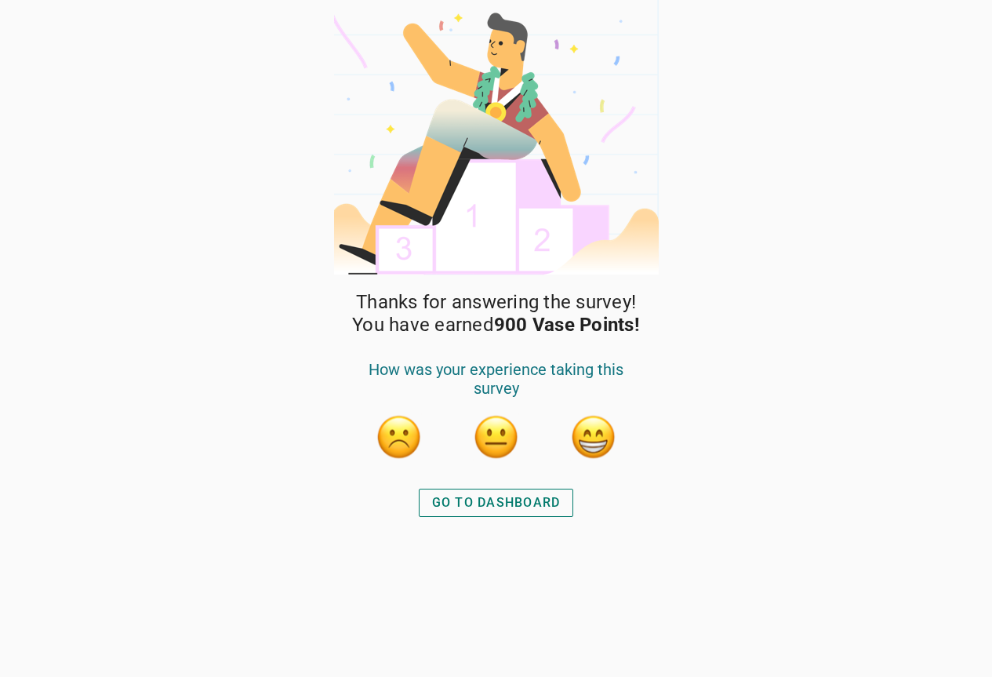
click at [587, 444] on button "button" at bounding box center [593, 436] width 47 height 47
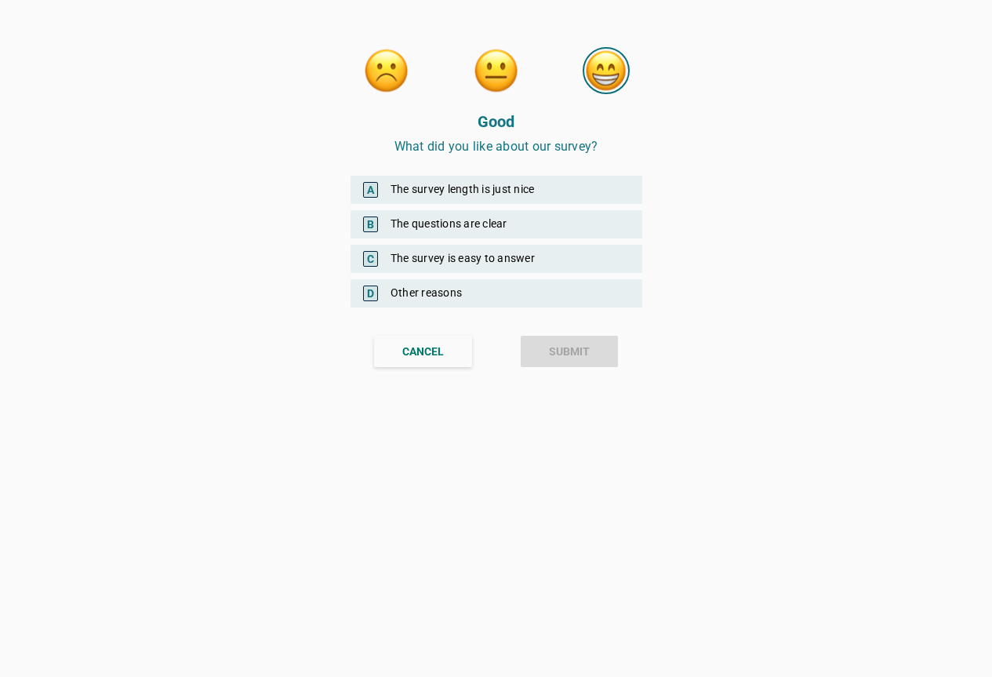
click at [449, 231] on div "B The questions are clear" at bounding box center [497, 224] width 292 height 28
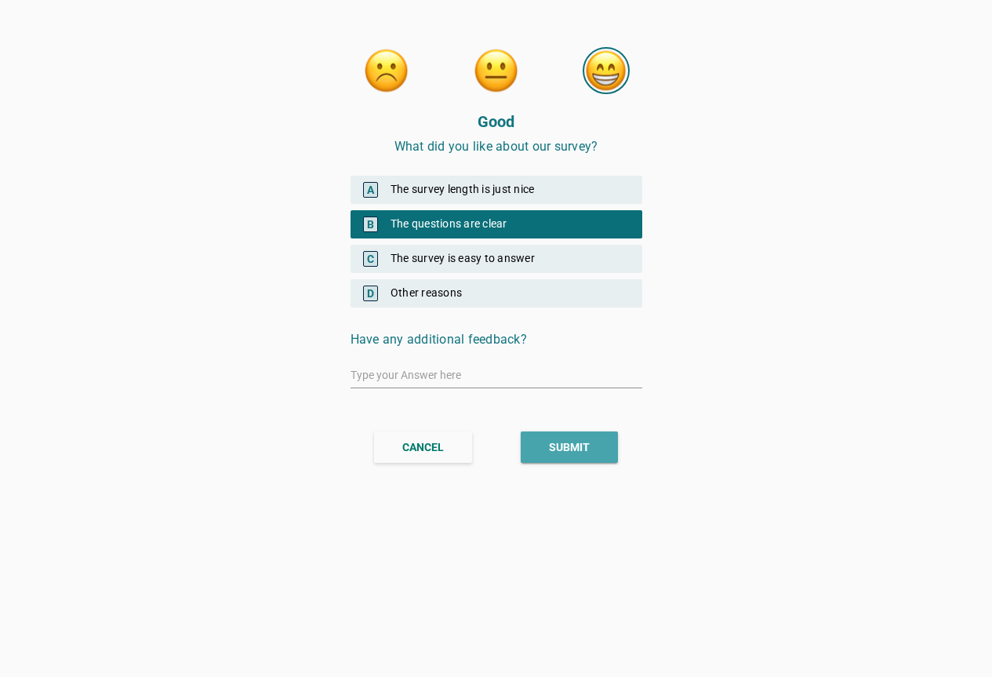
click at [557, 445] on div "SUBMIT" at bounding box center [569, 447] width 41 height 16
